Goal: Check status: Check status

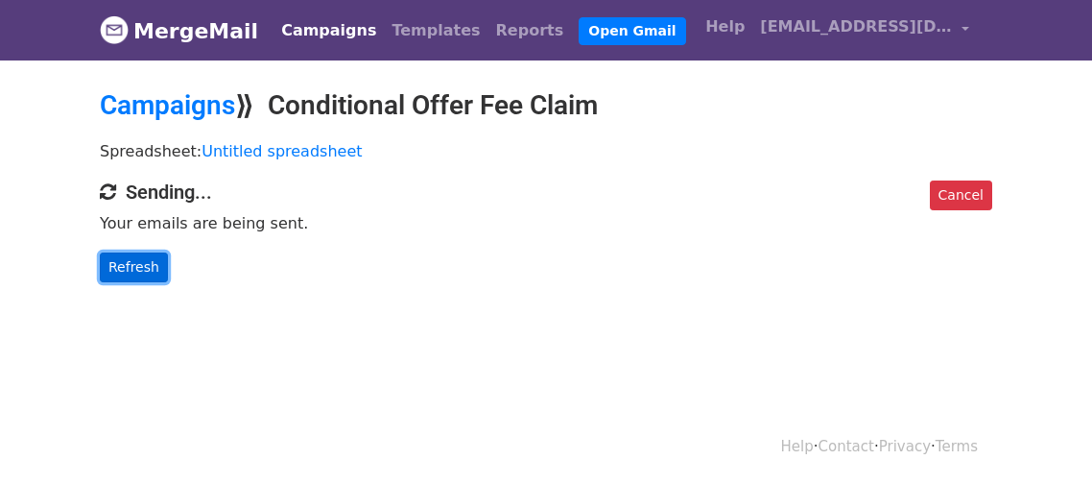
click at [140, 269] on link "Refresh" at bounding box center [134, 267] width 68 height 30
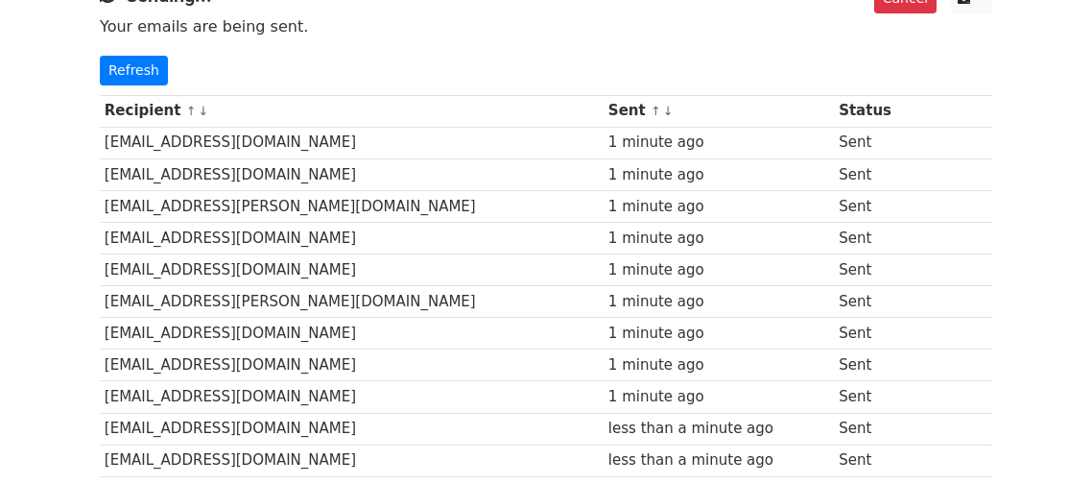
scroll to position [114, 0]
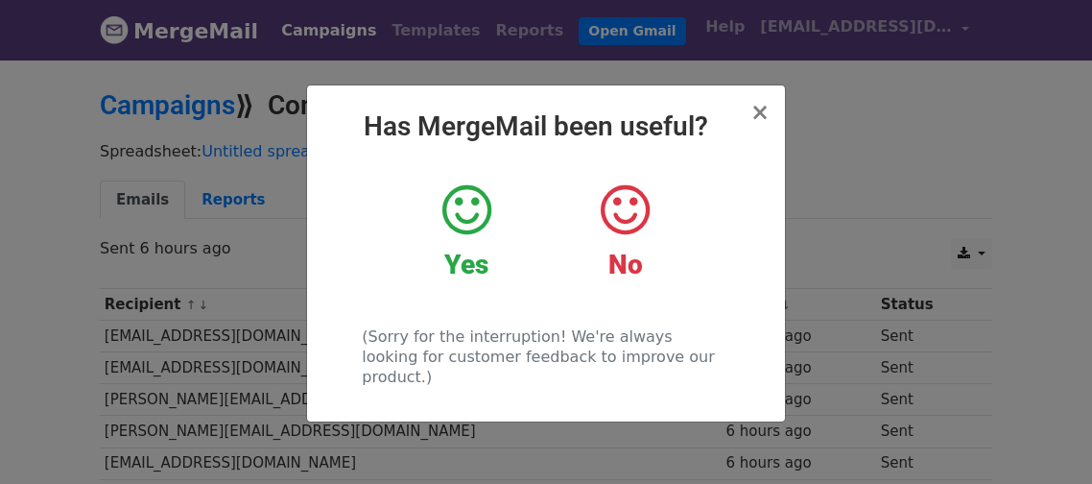
click at [484, 210] on icon at bounding box center [466, 210] width 49 height 58
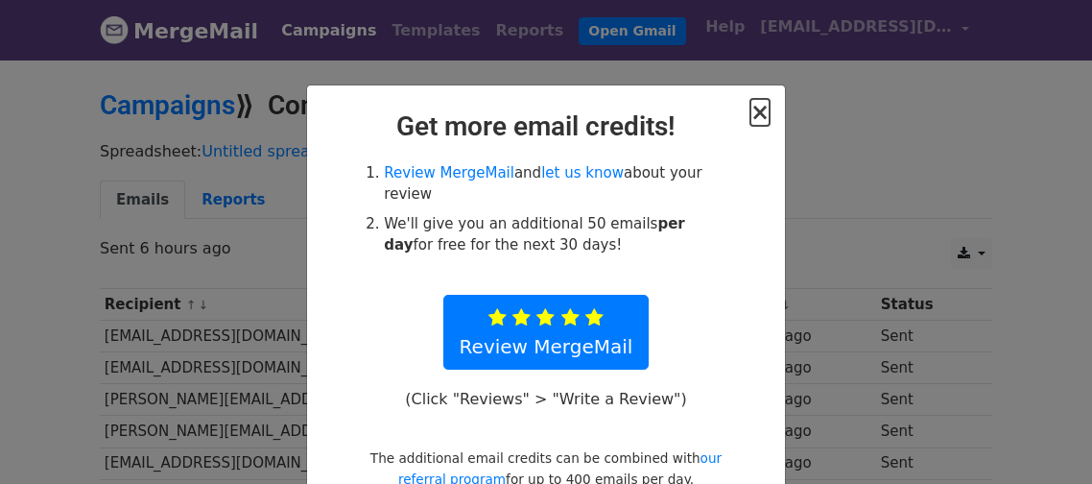
click at [763, 109] on span "×" at bounding box center [759, 112] width 19 height 27
